Goal: Transaction & Acquisition: Book appointment/travel/reservation

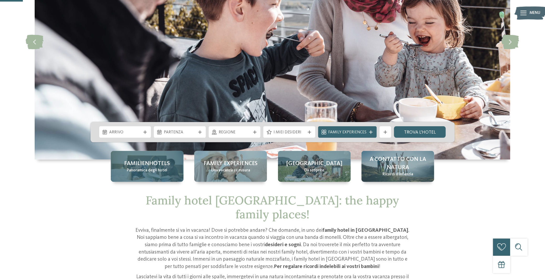
click at [160, 171] on span "Panoramica degli hotel" at bounding box center [147, 171] width 40 height 6
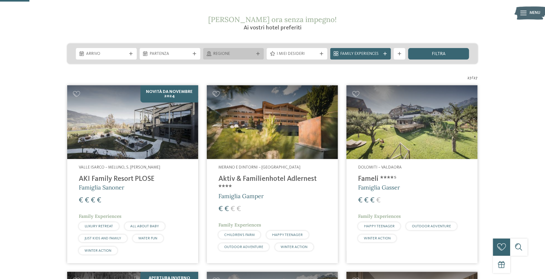
click at [243, 50] on div "Regione" at bounding box center [233, 54] width 61 height 12
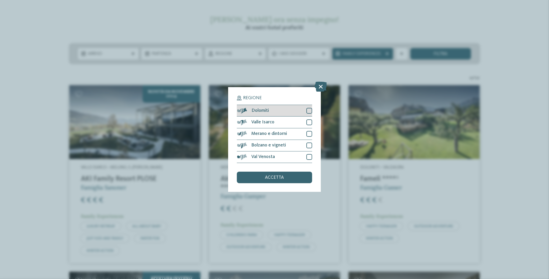
click at [279, 109] on div "Dolomiti" at bounding box center [274, 111] width 75 height 12
click at [296, 123] on div "Valle Isarco" at bounding box center [274, 123] width 75 height 12
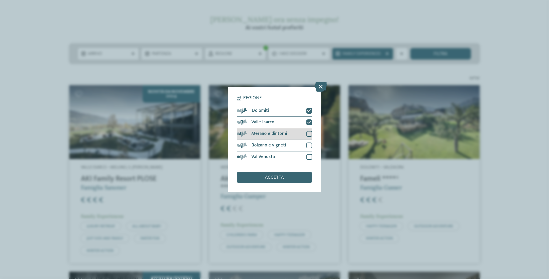
click at [300, 138] on div "Merano e dintorni" at bounding box center [274, 134] width 75 height 12
click at [301, 148] on div "Bolzano e vigneti" at bounding box center [274, 146] width 75 height 12
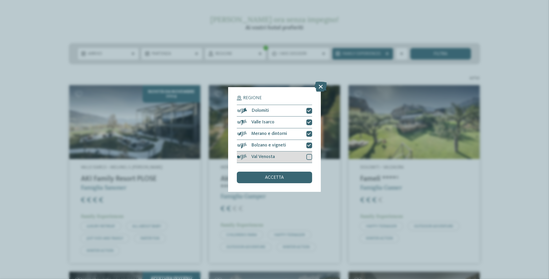
click at [302, 158] on div "Val Venosta" at bounding box center [274, 158] width 75 height 12
click at [294, 183] on div "accetta" at bounding box center [274, 178] width 75 height 12
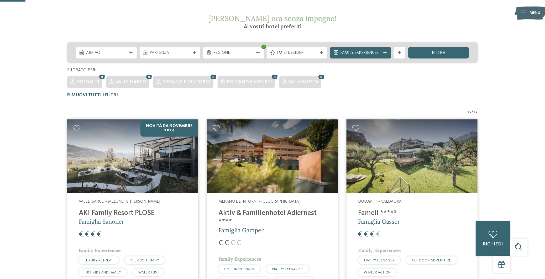
scroll to position [87, 0]
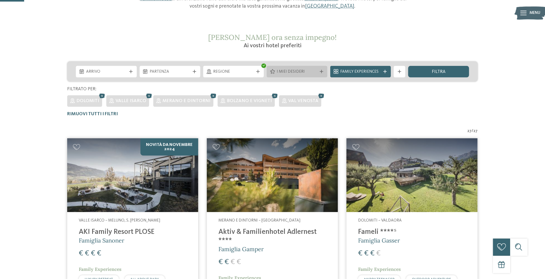
click at [279, 75] on div "I miei desideri" at bounding box center [297, 72] width 61 height 12
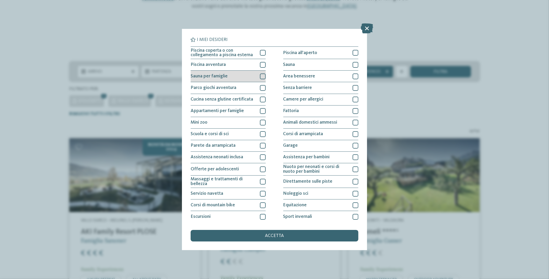
click at [252, 75] on div "Sauna per famiglie" at bounding box center [228, 77] width 75 height 12
click at [258, 77] on div "Sauna per famiglie" at bounding box center [228, 77] width 75 height 12
click at [366, 27] on icon at bounding box center [367, 28] width 12 height 10
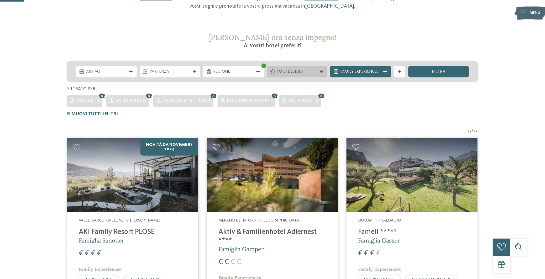
click at [301, 72] on span "I miei desideri" at bounding box center [297, 72] width 40 height 6
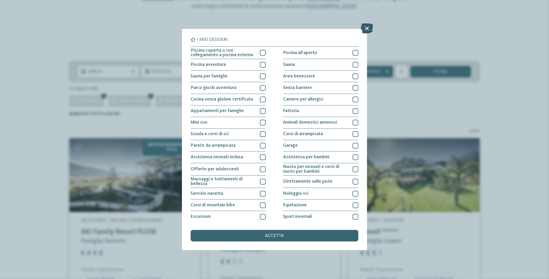
click at [366, 29] on icon at bounding box center [367, 28] width 12 height 10
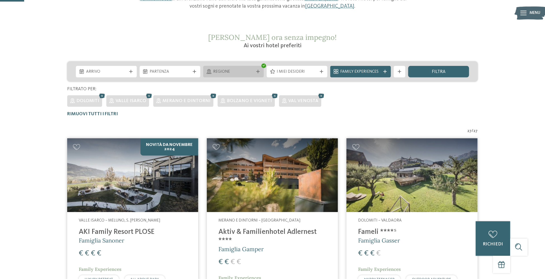
click at [237, 72] on span "Regione" at bounding box center [233, 72] width 40 height 6
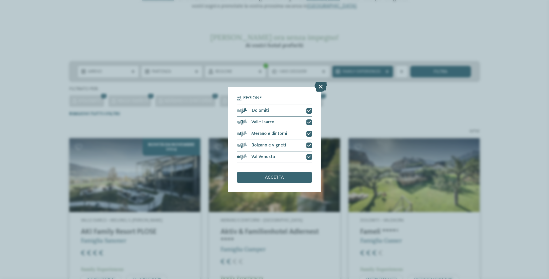
click at [325, 83] on icon at bounding box center [321, 87] width 12 height 10
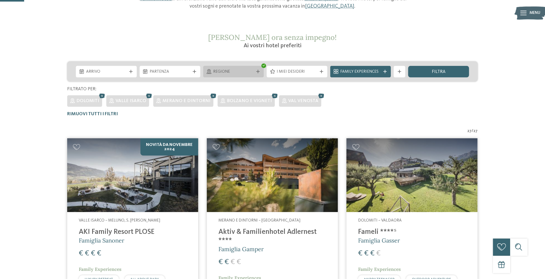
click at [258, 70] on icon at bounding box center [257, 71] width 3 height 3
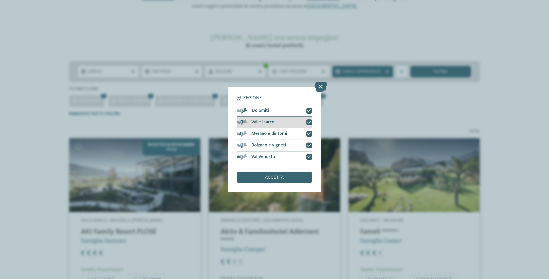
click at [304, 120] on div "Valle Isarco" at bounding box center [274, 123] width 75 height 12
click at [309, 132] on icon at bounding box center [309, 133] width 4 height 3
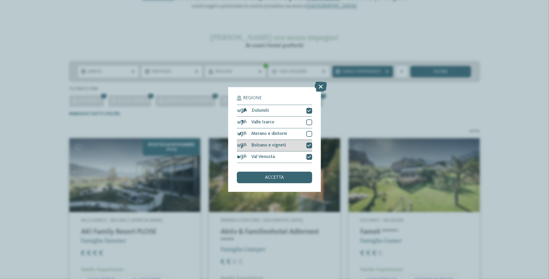
click at [311, 144] on div at bounding box center [309, 146] width 6 height 6
click at [310, 158] on icon at bounding box center [309, 156] width 4 height 3
click at [295, 181] on div "accetta" at bounding box center [274, 178] width 75 height 12
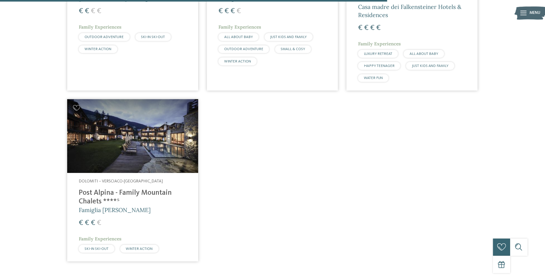
scroll to position [717, 0]
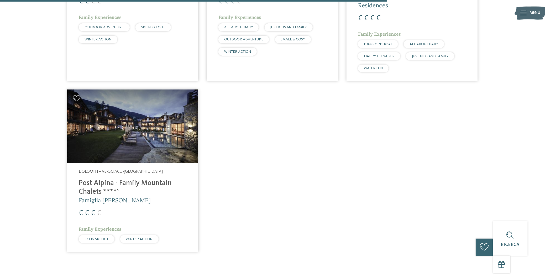
click at [132, 179] on h4 "Post Alpina - Family Mountain Chalets ****ˢ" at bounding box center [133, 187] width 108 height 17
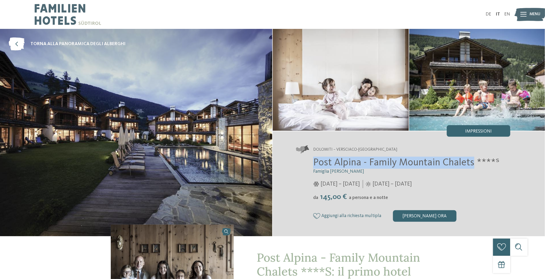
drag, startPoint x: 315, startPoint y: 162, endPoint x: 472, endPoint y: 163, distance: 157.3
click at [472, 163] on span "Post Alpina - Family Mountain Chalets ****ˢ" at bounding box center [406, 163] width 186 height 10
copy span "Post Alpina - Family Mountain Chalets"
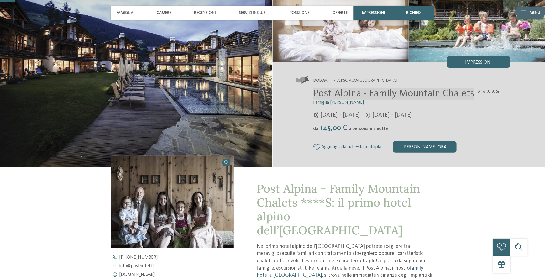
scroll to position [158, 0]
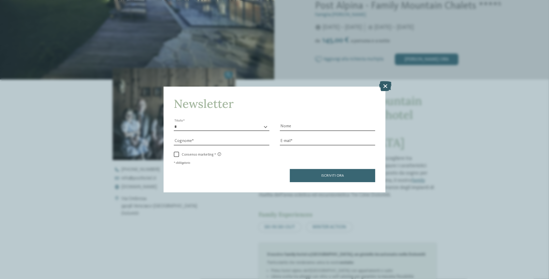
drag, startPoint x: 147, startPoint y: 175, endPoint x: 385, endPoint y: 86, distance: 254.7
click at [385, 86] on icon at bounding box center [385, 86] width 12 height 10
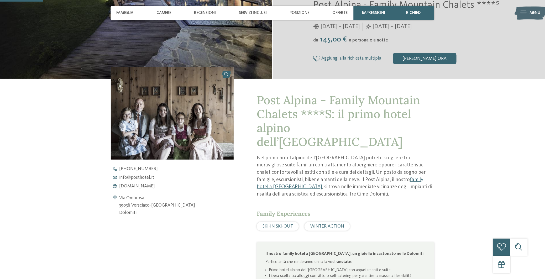
drag, startPoint x: 174, startPoint y: 206, endPoint x: 132, endPoint y: 206, distance: 42.5
click at [132, 206] on address "Via Ombrosa 39038 Versciaco-San Candido Dolomiti" at bounding box center [157, 206] width 76 height 22
copy address "Versciaco-San Candido"
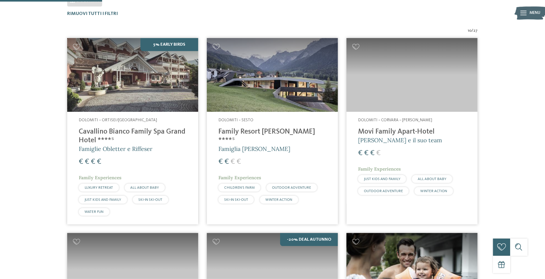
scroll to position [192, 0]
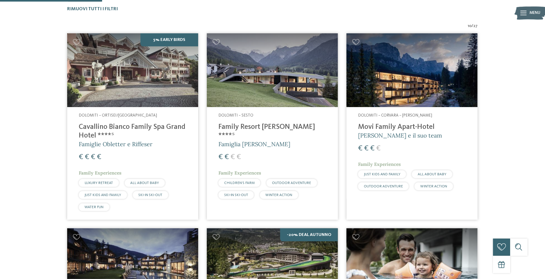
click at [159, 130] on h4 "Cavallino Bianco Family Spa Grand Hotel ****ˢ" at bounding box center [133, 131] width 108 height 17
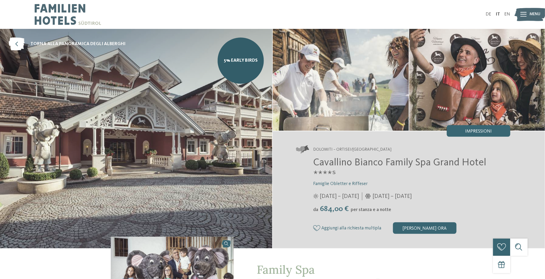
drag, startPoint x: 16, startPoint y: 46, endPoint x: 208, endPoint y: 95, distance: 197.4
click at [16, 46] on icon at bounding box center [17, 44] width 16 height 13
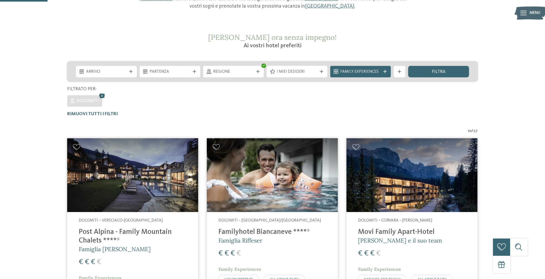
scroll to position [166, 0]
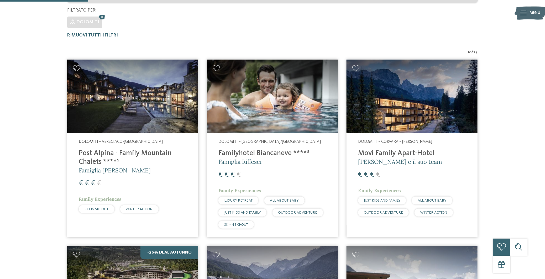
click at [277, 154] on h4 "Familyhotel Biancaneve ****ˢ" at bounding box center [272, 153] width 108 height 9
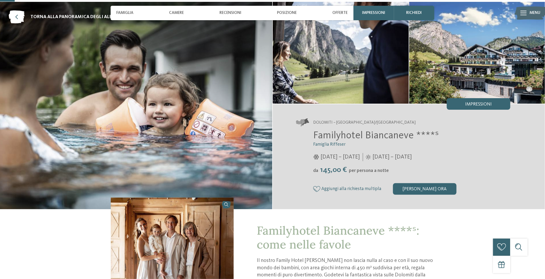
scroll to position [26, 0]
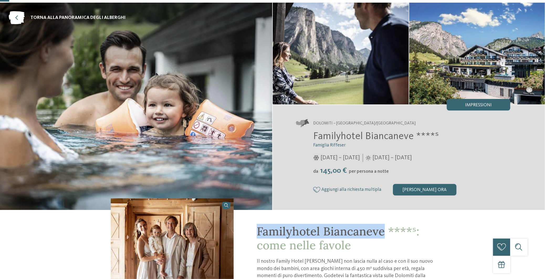
drag, startPoint x: 385, startPoint y: 231, endPoint x: 254, endPoint y: 234, distance: 131.1
copy span "Familyhotel Biancaneve"
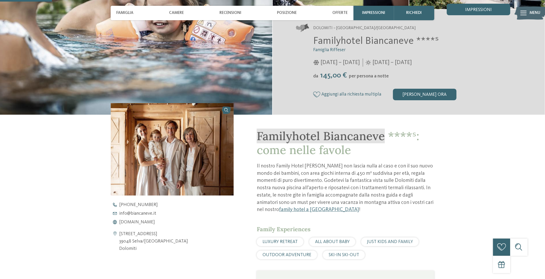
scroll to position [184, 0]
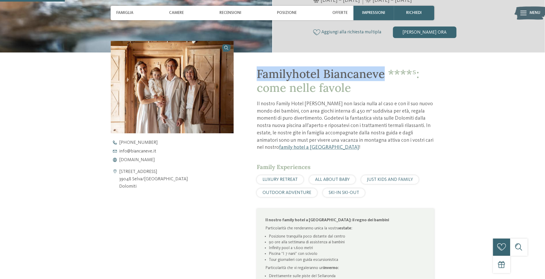
drag, startPoint x: 168, startPoint y: 180, endPoint x: 133, endPoint y: 179, distance: 35.5
click at [133, 179] on div "Via Cir 36 39048 Selva/Val Gardena Dolomiti" at bounding box center [172, 179] width 123 height 22
copy address "Selva/Val Gardena"
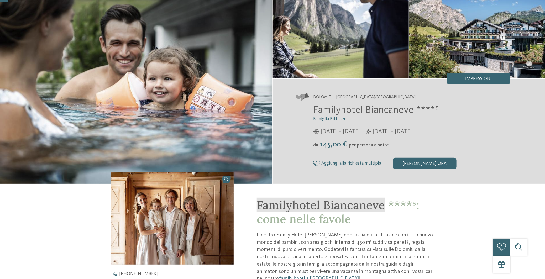
scroll to position [0, 0]
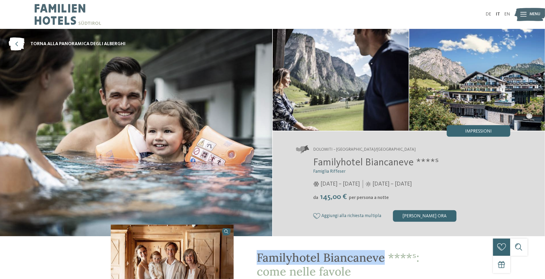
drag, startPoint x: 60, startPoint y: 44, endPoint x: 167, endPoint y: 78, distance: 111.9
click at [60, 44] on span "torna alla panoramica degli alberghi" at bounding box center [77, 44] width 95 height 7
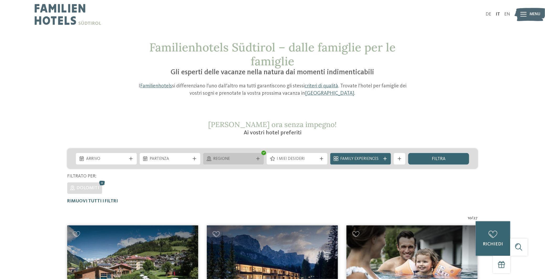
click at [242, 159] on span "Regione" at bounding box center [233, 159] width 40 height 6
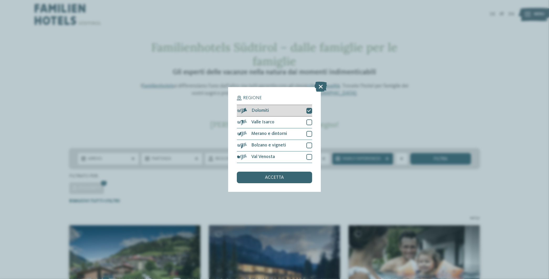
click at [306, 110] on div "Dolomiti" at bounding box center [274, 111] width 75 height 12
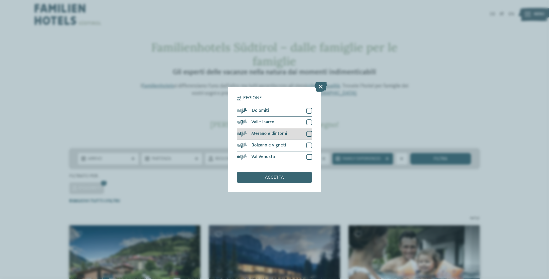
drag, startPoint x: 309, startPoint y: 119, endPoint x: 308, endPoint y: 132, distance: 13.5
click at [309, 119] on div "Valle Isarco" at bounding box center [274, 123] width 75 height 12
click at [296, 178] on div "accetta" at bounding box center [274, 178] width 75 height 12
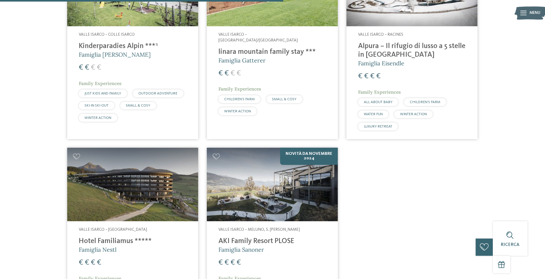
scroll to position [507, 0]
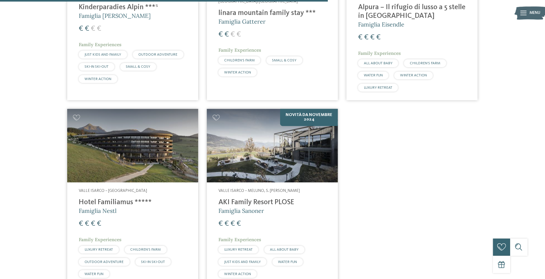
click at [150, 211] on h5 "Famiglia Nestl" at bounding box center [133, 211] width 108 height 8
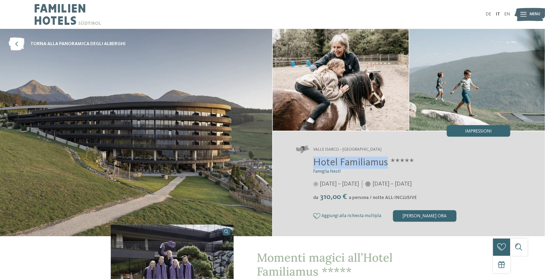
drag, startPoint x: 386, startPoint y: 162, endPoint x: 306, endPoint y: 164, distance: 80.1
click at [306, 164] on div "Hotel Familiamus ***** Famiglia Nestl [DATE] – [DATE] da" at bounding box center [403, 189] width 215 height 65
drag, startPoint x: 306, startPoint y: 164, endPoint x: 335, endPoint y: 161, distance: 29.6
copy span "Hotel Familiamus"
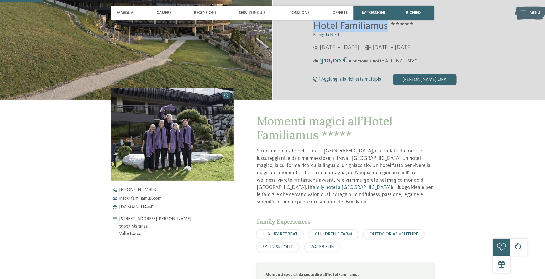
scroll to position [158, 0]
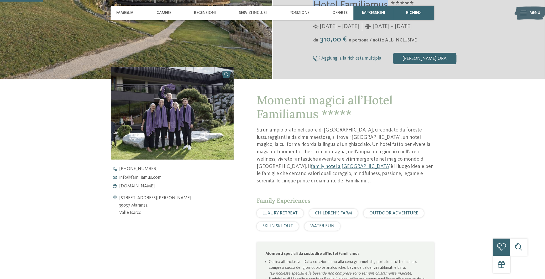
drag, startPoint x: 148, startPoint y: 206, endPoint x: 132, endPoint y: 206, distance: 16.0
click at [132, 206] on div "[STREET_ADDRESS][PERSON_NAME] 39037 [GEOGRAPHIC_DATA] [GEOGRAPHIC_DATA]" at bounding box center [172, 206] width 123 height 22
click at [132, 207] on address "[STREET_ADDRESS][PERSON_NAME] 39037 [GEOGRAPHIC_DATA] [GEOGRAPHIC_DATA]" at bounding box center [155, 206] width 72 height 22
copy address "Maranza Valle Isarco"
click at [152, 186] on span "[DOMAIN_NAME]" at bounding box center [137, 186] width 36 height 5
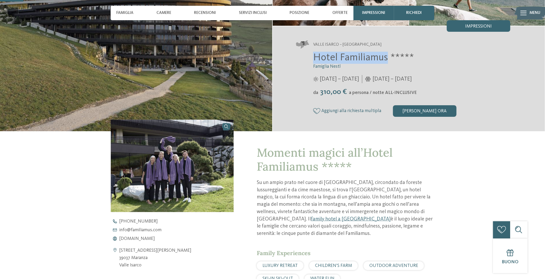
scroll to position [0, 0]
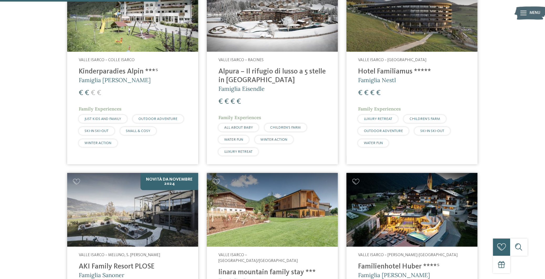
scroll to position [245, 0]
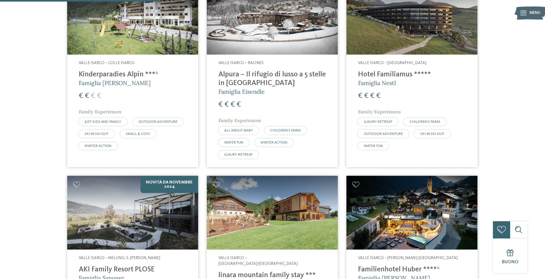
click at [299, 69] on div "Valle Isarco – Racines Alpura – Il rifugio di lusso a 5 stelle in [GEOGRAPHIC_D…" at bounding box center [272, 111] width 131 height 113
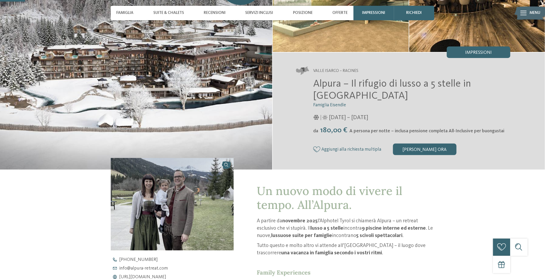
scroll to position [184, 0]
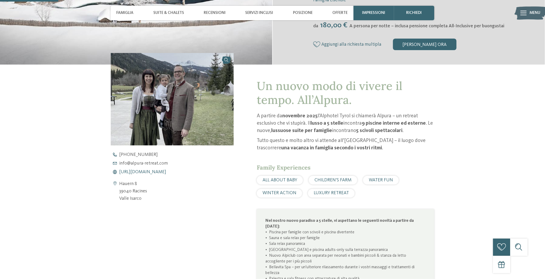
click at [159, 172] on span "https://www.alpura-retreat.com/it" at bounding box center [142, 172] width 47 height 5
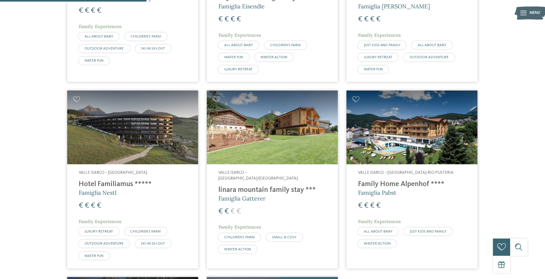
scroll to position [355, 0]
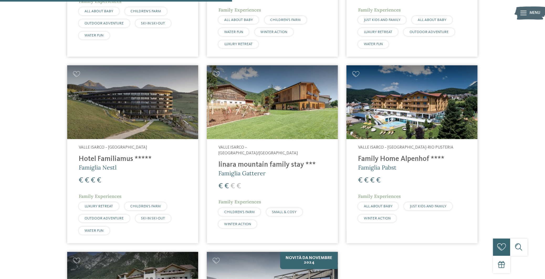
click at [121, 157] on h4 "Hotel Familiamus *****" at bounding box center [133, 159] width 108 height 9
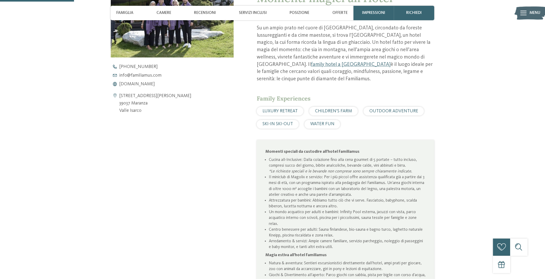
scroll to position [236, 0]
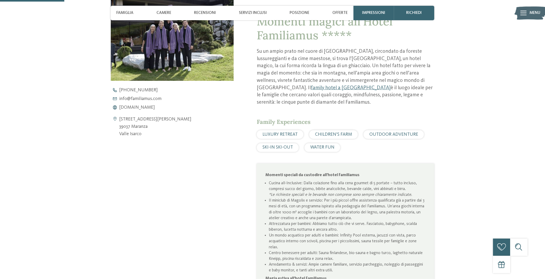
drag, startPoint x: 150, startPoint y: 134, endPoint x: 119, endPoint y: 118, distance: 35.0
click at [119, 118] on div "[STREET_ADDRESS][PERSON_NAME] 39037 [GEOGRAPHIC_DATA] [GEOGRAPHIC_DATA]" at bounding box center [172, 127] width 123 height 22
copy div "[STREET_ADDRESS][PERSON_NAME] Isarco"
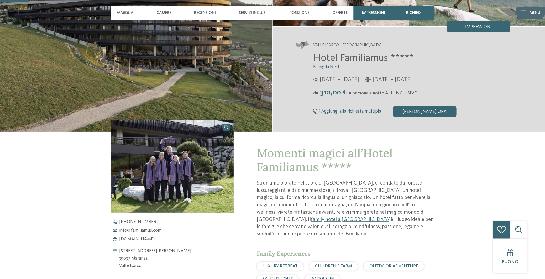
scroll to position [0, 0]
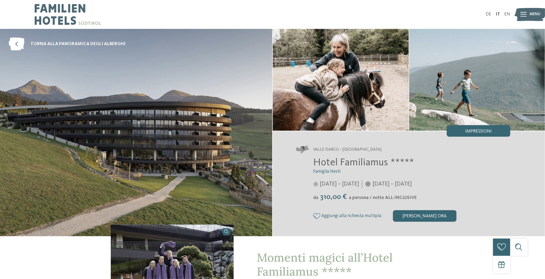
drag, startPoint x: 51, startPoint y: 42, endPoint x: 66, endPoint y: 51, distance: 17.7
click at [51, 42] on span "torna alla panoramica degli alberghi" at bounding box center [77, 44] width 95 height 7
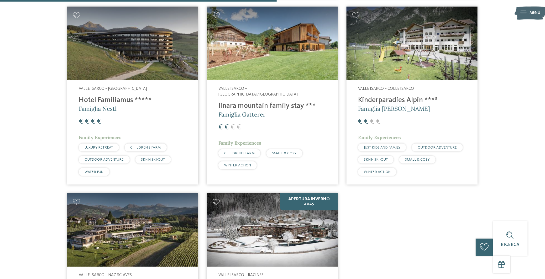
scroll to position [563, 0]
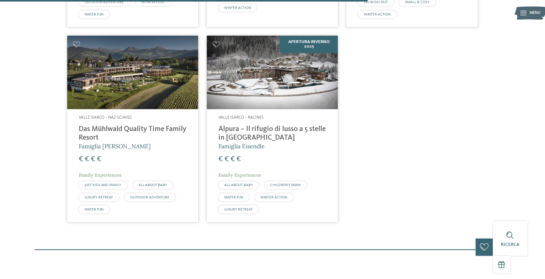
click at [260, 166] on div "Valle Isarco – Racines Alpura – Il rifugio di lusso a 5 stelle in Alto Adige Fa…" at bounding box center [272, 165] width 131 height 113
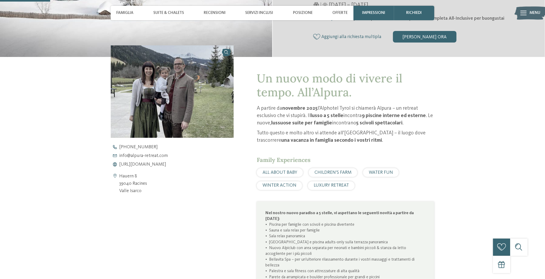
scroll to position [158, 0]
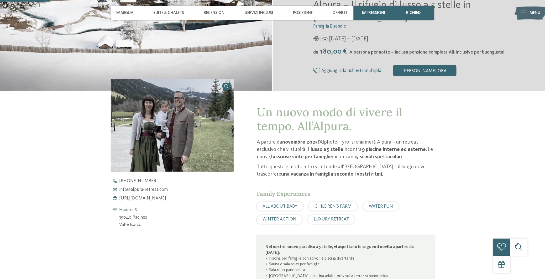
click at [185, 227] on div "Hauern 8 39040 Racines Valle Isarco" at bounding box center [172, 218] width 123 height 22
click at [166, 198] on span "https://www.alpura-retreat.com/it" at bounding box center [142, 198] width 47 height 5
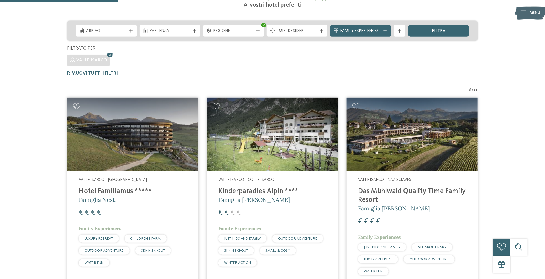
scroll to position [35, 0]
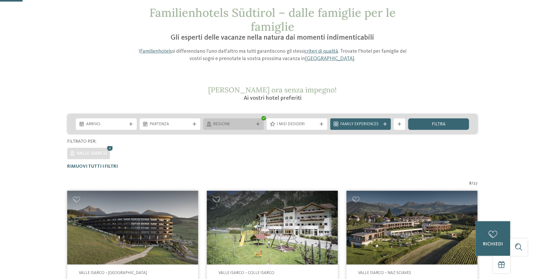
click at [250, 121] on div "Regione" at bounding box center [233, 124] width 43 height 6
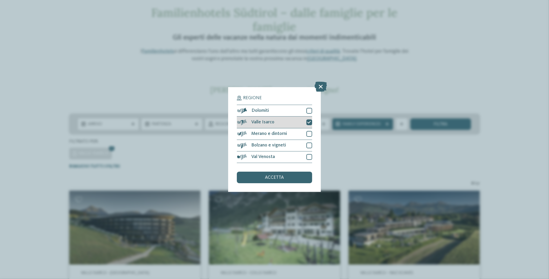
click at [310, 121] on icon at bounding box center [309, 122] width 4 height 3
click at [308, 132] on div at bounding box center [309, 134] width 6 height 6
click at [302, 178] on div "accetta" at bounding box center [274, 178] width 75 height 12
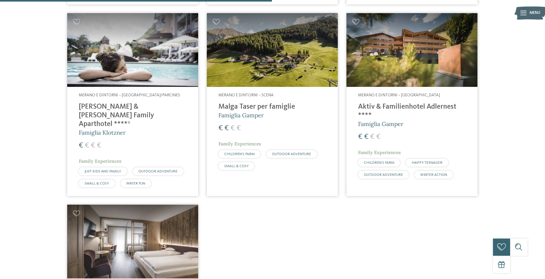
scroll to position [402, 0]
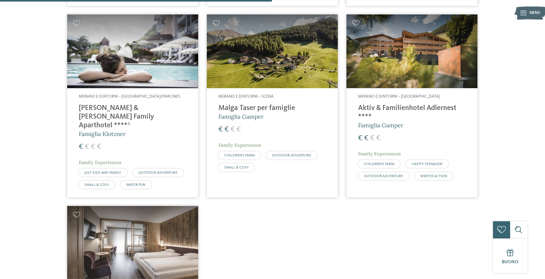
click at [158, 105] on h4 "[PERSON_NAME] & [PERSON_NAME] Family Aparthotel ****ˢ" at bounding box center [133, 117] width 108 height 26
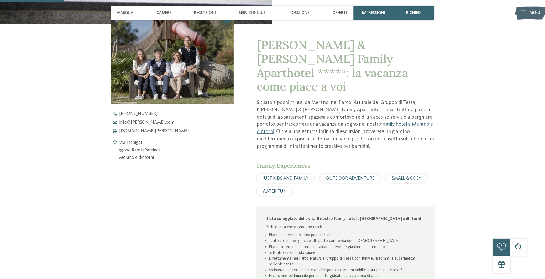
scroll to position [210, 0]
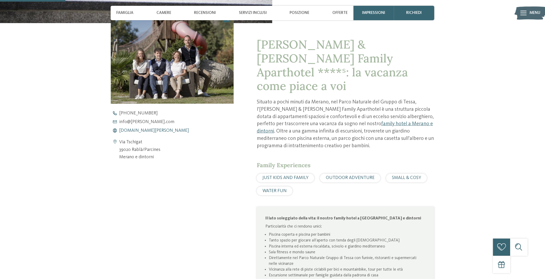
click at [147, 129] on span "www.heidi-edith.com" at bounding box center [154, 130] width 70 height 5
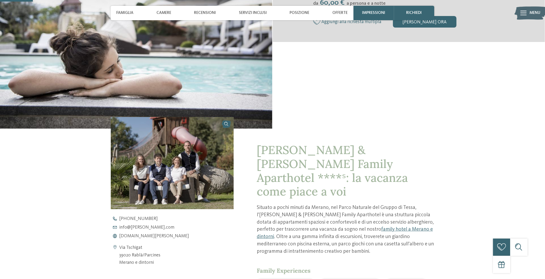
scroll to position [0, 0]
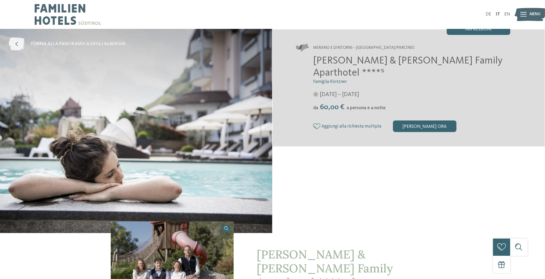
drag, startPoint x: 50, startPoint y: 39, endPoint x: 54, endPoint y: 40, distance: 3.9
click at [50, 39] on link "torna alla panoramica degli alberghi" at bounding box center [67, 44] width 117 height 13
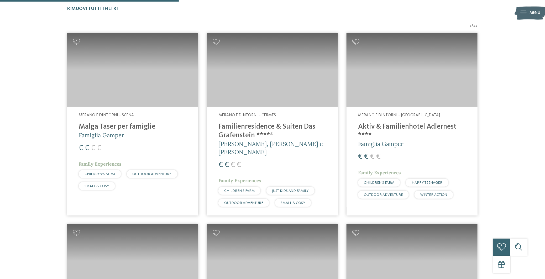
scroll to position [125, 0]
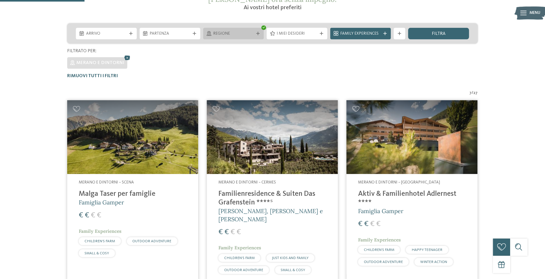
click at [238, 37] on div "Regione" at bounding box center [233, 34] width 61 height 12
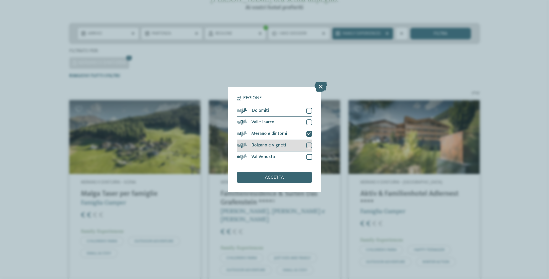
click at [309, 143] on div at bounding box center [309, 146] width 6 height 6
click at [309, 135] on icon at bounding box center [309, 133] width 4 height 3
click at [294, 175] on div "accetta" at bounding box center [274, 178] width 75 height 12
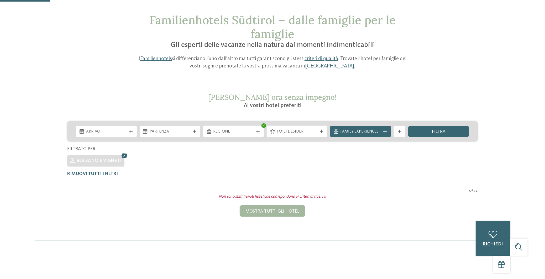
scroll to position [27, 0]
click at [265, 131] on div "I miei desideri" at bounding box center [297, 133] width 64 height 12
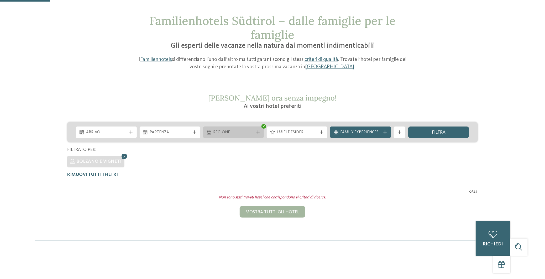
click at [261, 131] on div "Regione" at bounding box center [233, 133] width 61 height 12
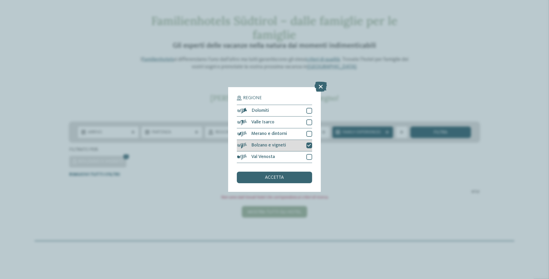
click at [310, 144] on icon at bounding box center [309, 145] width 4 height 3
click at [307, 158] on div at bounding box center [309, 157] width 6 height 6
click at [296, 179] on div "accetta" at bounding box center [274, 178] width 75 height 12
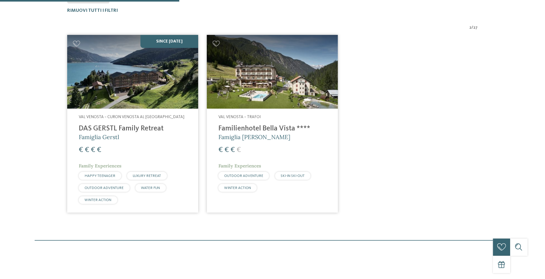
scroll to position [192, 0]
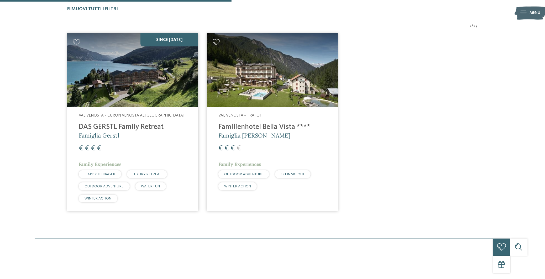
click at [156, 139] on h5 "Famiglia Gerstl" at bounding box center [133, 136] width 108 height 8
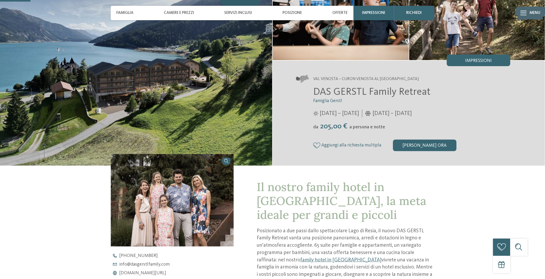
scroll to position [105, 0]
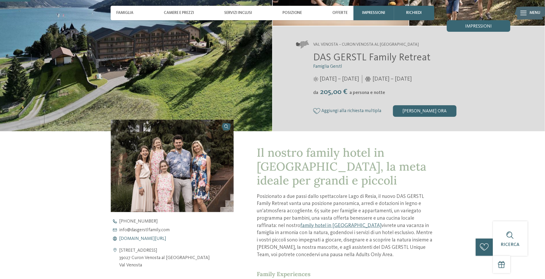
click at [160, 237] on span "[DOMAIN_NAME][URL]" at bounding box center [142, 239] width 47 height 5
